Goal: Transaction & Acquisition: Book appointment/travel/reservation

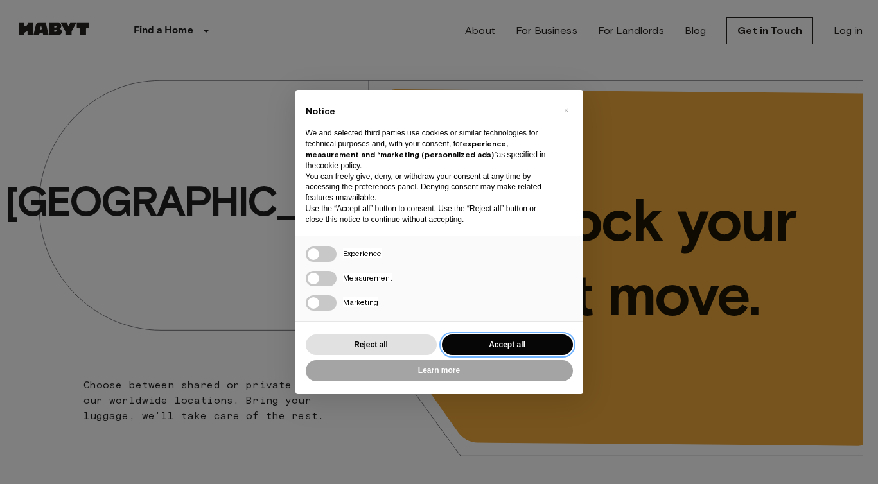
click at [469, 341] on button "Accept all" at bounding box center [507, 345] width 131 height 21
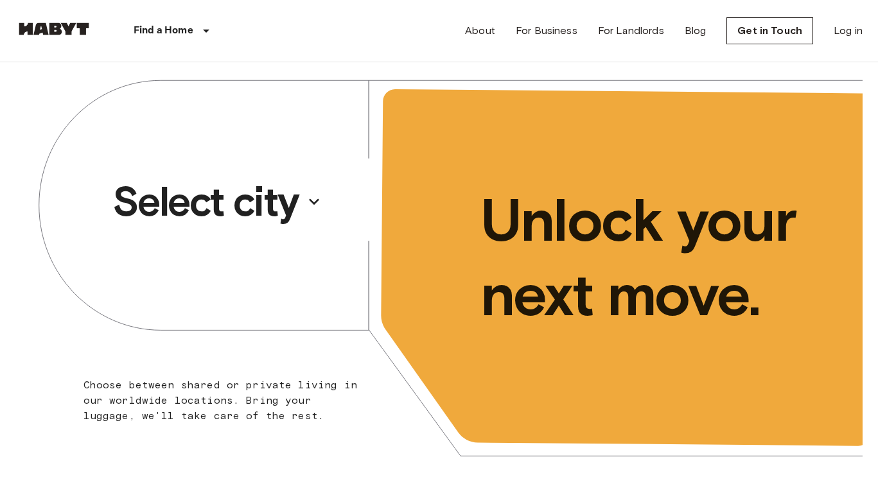
click at [294, 204] on p "Select city" at bounding box center [205, 201] width 186 height 51
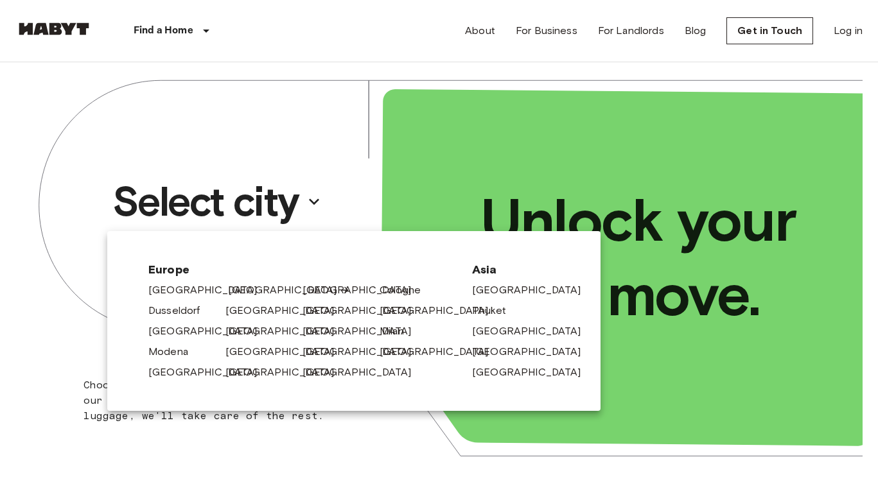
click at [232, 290] on link "[GEOGRAPHIC_DATA]" at bounding box center [289, 289] width 122 height 15
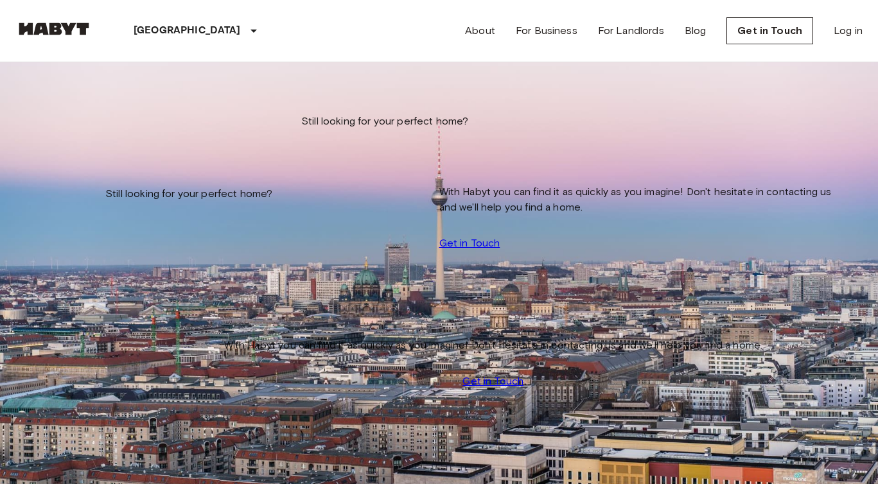
scroll to position [294, 0]
